Goal: Task Accomplishment & Management: Manage account settings

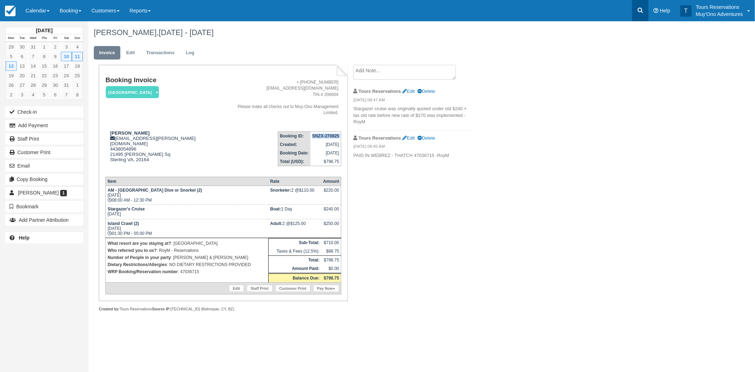
drag, startPoint x: 0, startPoint y: 0, endPoint x: 644, endPoint y: 13, distance: 643.9
click at [644, 13] on icon at bounding box center [640, 10] width 7 height 7
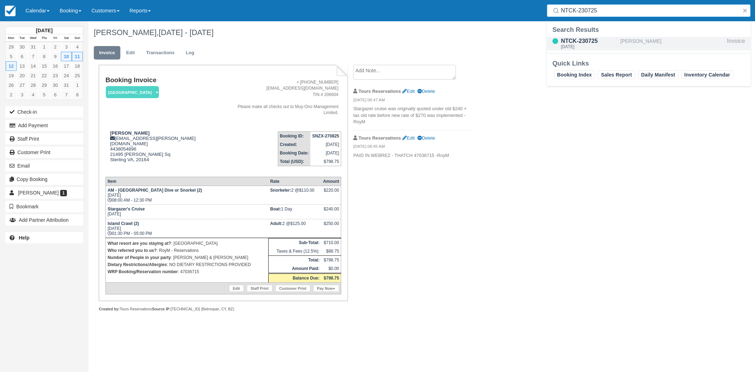
type input "NTCK-230725"
click at [590, 43] on div "NTCK-230725" at bounding box center [589, 41] width 57 height 8
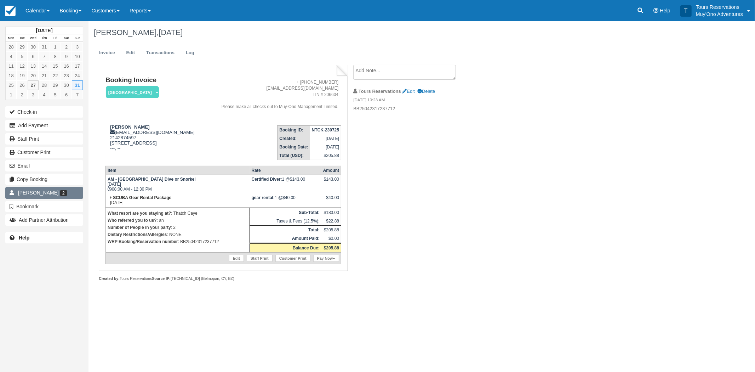
click at [17, 194] on link "Michael Shoemaker 2" at bounding box center [44, 192] width 78 height 11
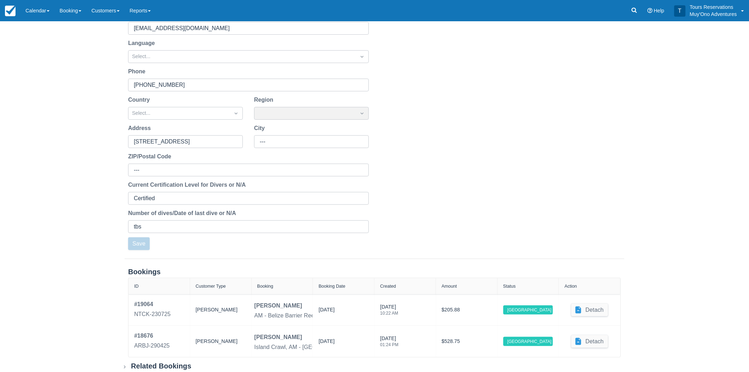
scroll to position [123, 0]
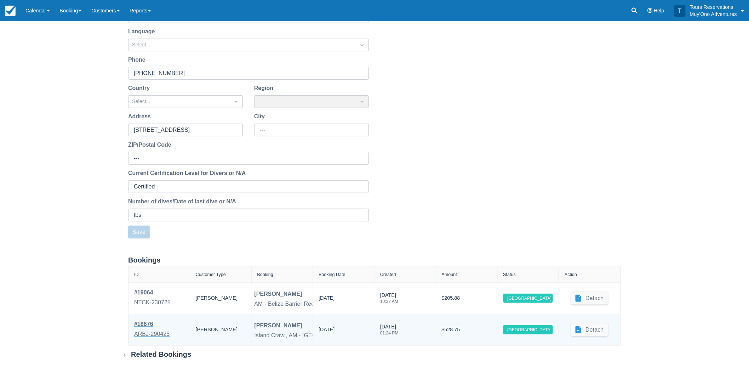
click at [156, 331] on div "ARBJ-290425" at bounding box center [152, 334] width 36 height 8
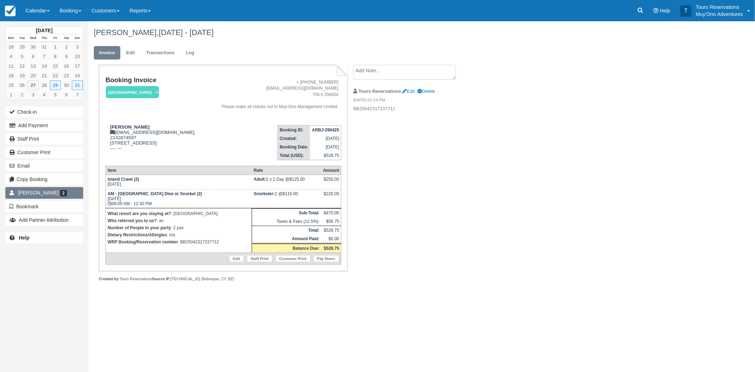
click at [52, 188] on link "Michael Shoemaker 2" at bounding box center [44, 192] width 78 height 11
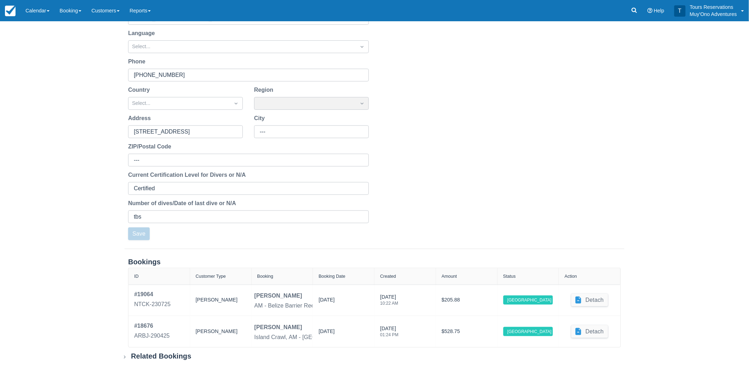
scroll to position [123, 0]
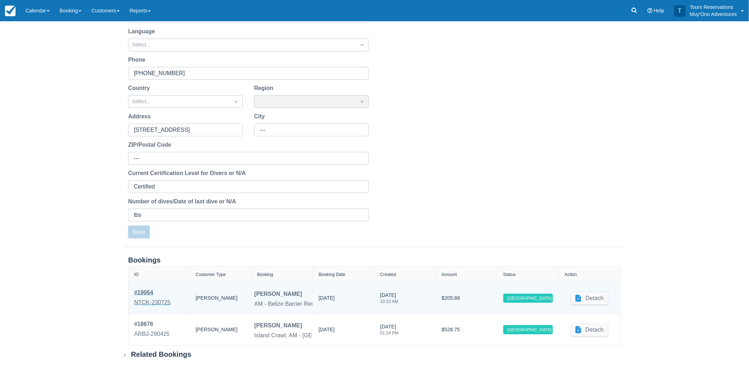
click at [144, 302] on div "NTCK-230725" at bounding box center [152, 302] width 36 height 8
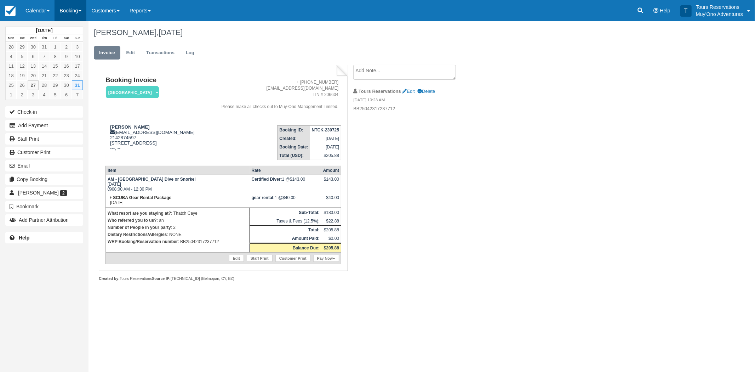
click at [81, 10] on span at bounding box center [80, 10] width 3 height 1
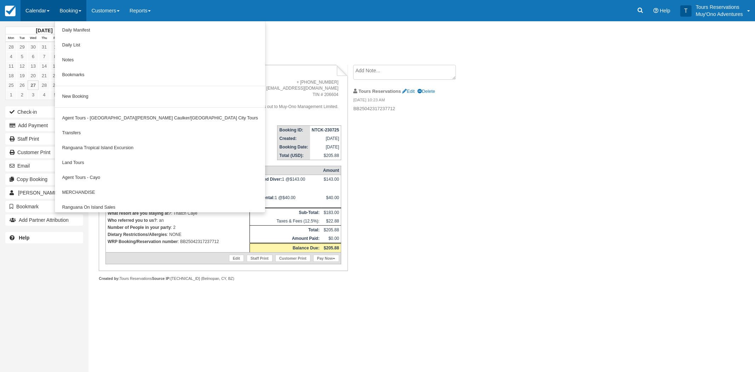
click at [47, 13] on link "Calendar" at bounding box center [38, 10] width 34 height 21
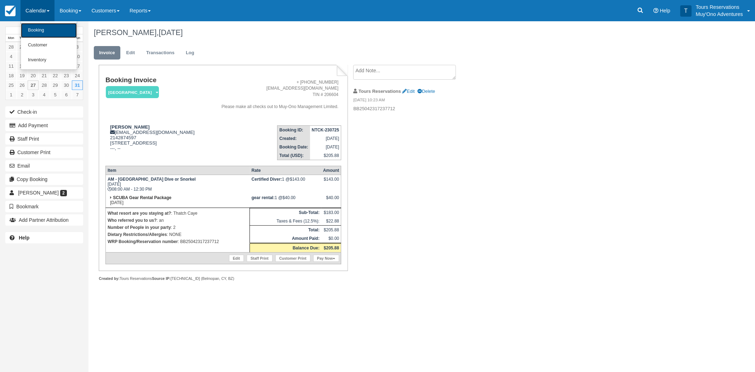
click at [42, 28] on link "Booking" at bounding box center [49, 30] width 56 height 15
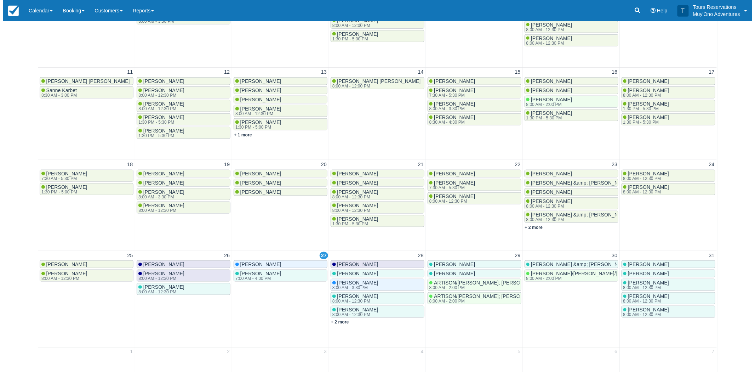
scroll to position [239, 0]
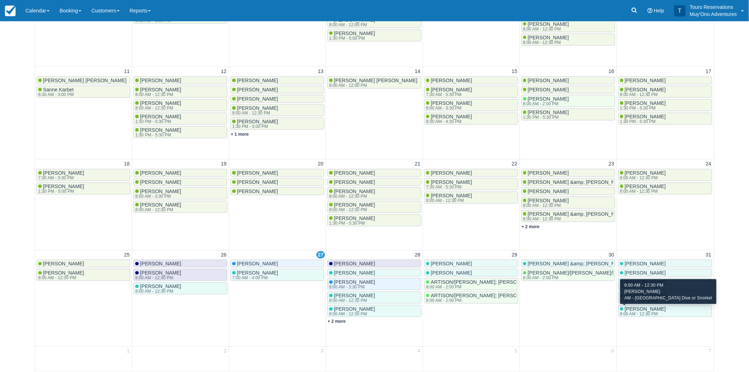
click at [641, 313] on div "8:00 AM - 12:30 PM" at bounding box center [642, 314] width 45 height 4
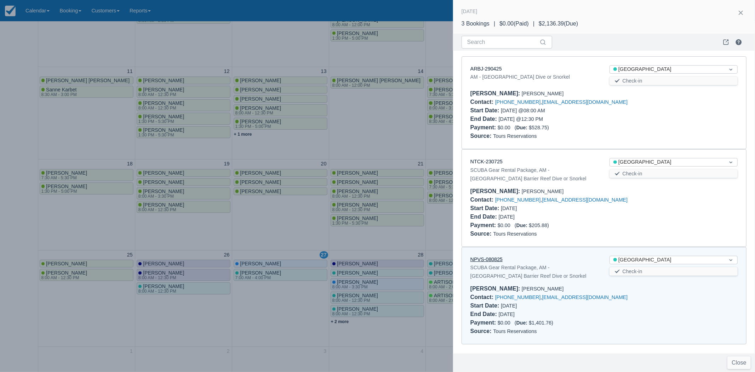
click at [488, 259] on link "NPVS-080825" at bounding box center [487, 259] width 32 height 6
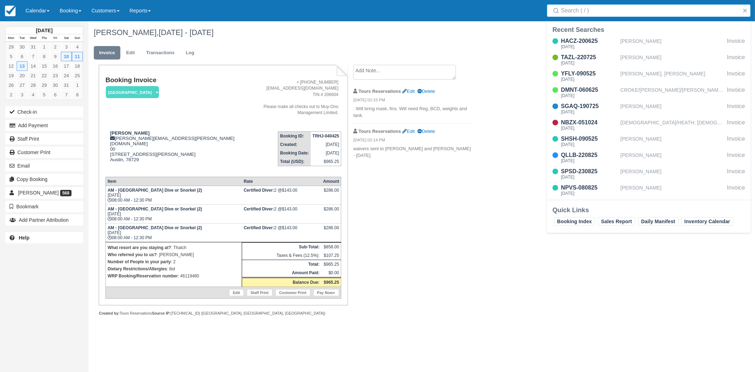
click at [620, 12] on input "Search" at bounding box center [650, 10] width 178 height 13
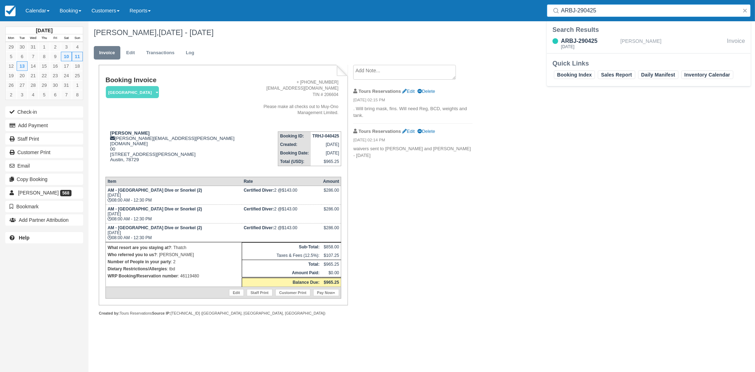
type input "ARBJ-290425"
click at [587, 41] on div "ARBJ-290425" at bounding box center [589, 41] width 57 height 8
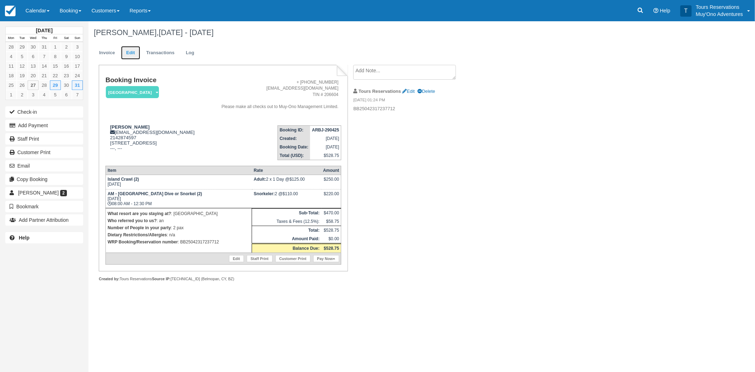
click at [130, 51] on link "Edit" at bounding box center [130, 53] width 19 height 14
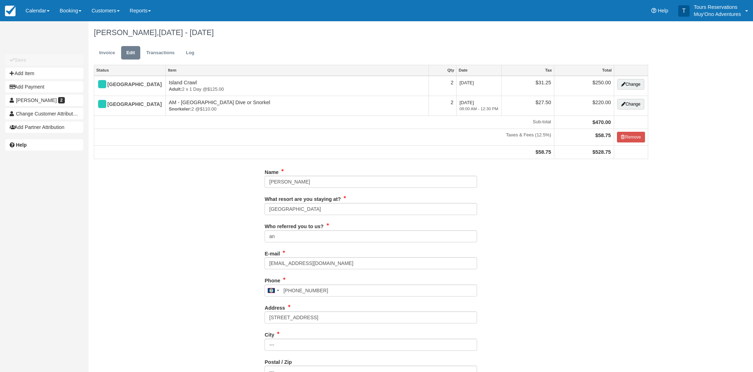
type input "2142874597"
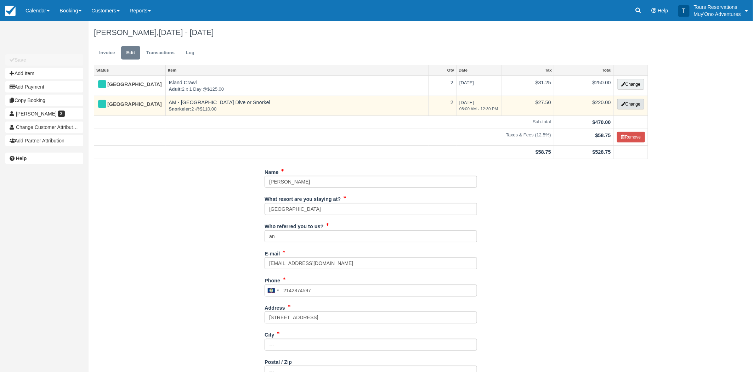
click at [625, 107] on button "Change" at bounding box center [630, 104] width 27 height 11
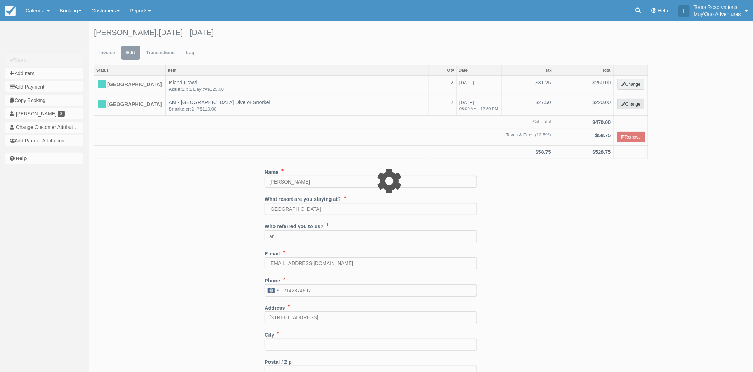
select select "64"
type input "220.00"
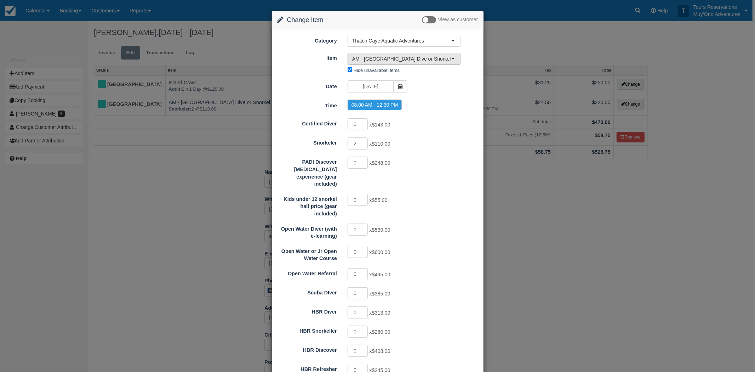
click at [394, 59] on span "AM - Belize Barrier Reef Dive or Snorkel (6)" at bounding box center [401, 58] width 99 height 7
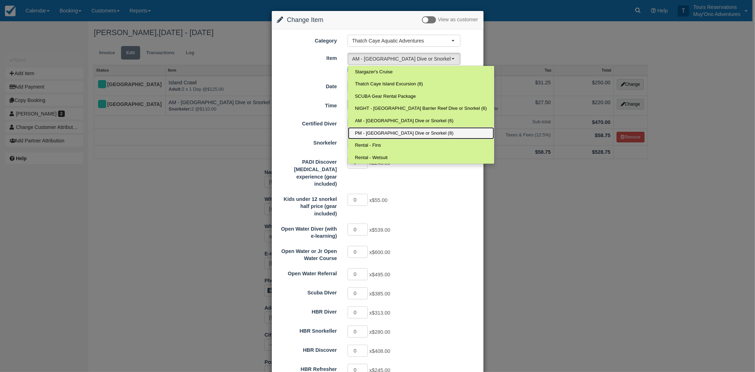
click at [383, 132] on span "PM - Belize Barrier Reef Dive or Snorkel (8)" at bounding box center [404, 133] width 98 height 7
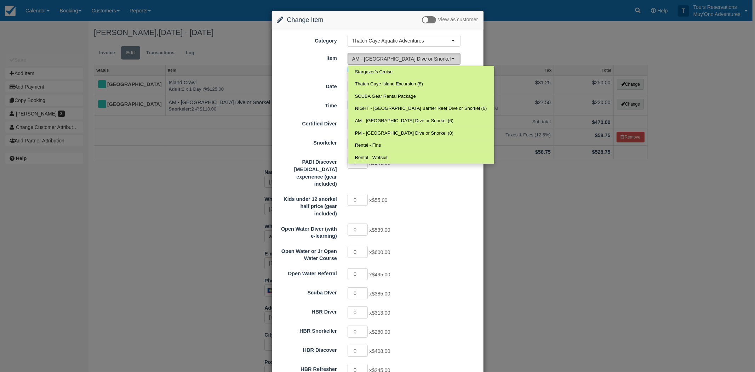
select select "295"
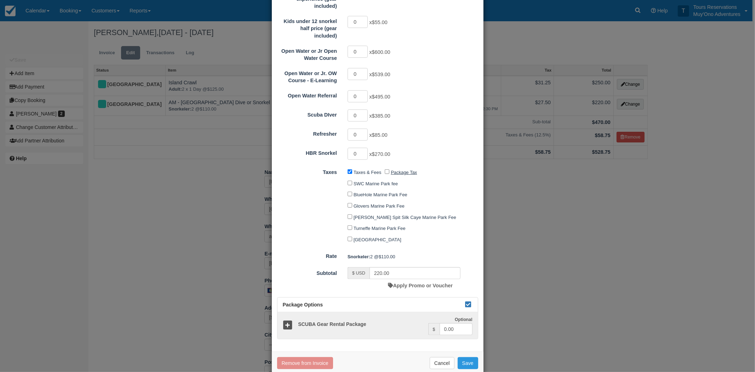
scroll to position [184, 0]
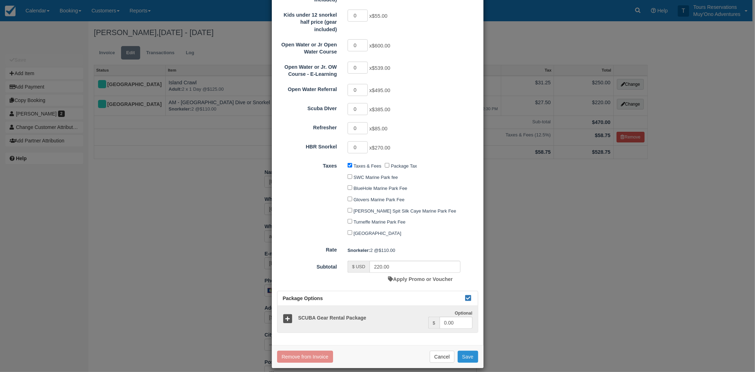
click at [464, 353] on button "Save" at bounding box center [468, 357] width 21 height 12
click at [466, 351] on button "Save" at bounding box center [468, 357] width 21 height 12
checkbox input "false"
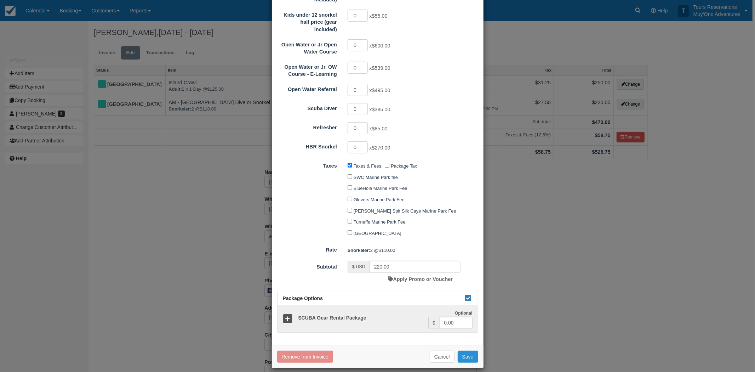
checkbox input "false"
click at [463, 351] on button "Save" at bounding box center [468, 357] width 21 height 12
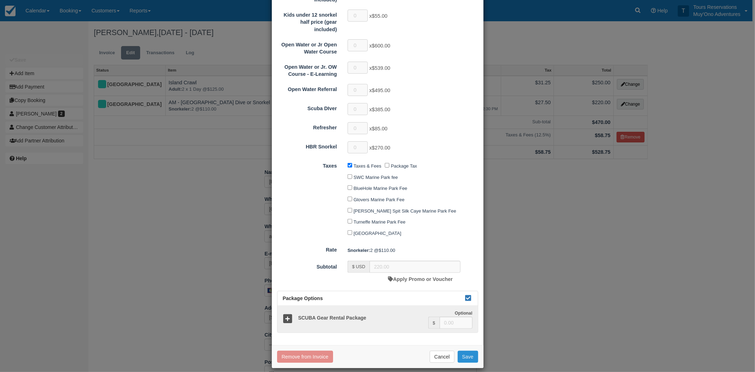
checkbox input "false"
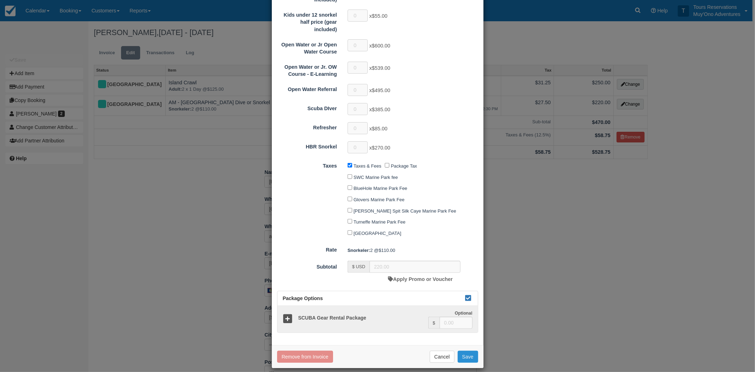
checkbox input "false"
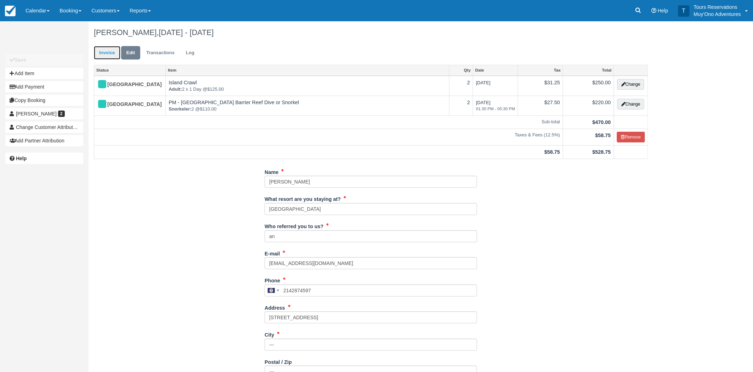
click at [110, 52] on link "Invoice" at bounding box center [107, 53] width 27 height 14
